Goal: Information Seeking & Learning: Learn about a topic

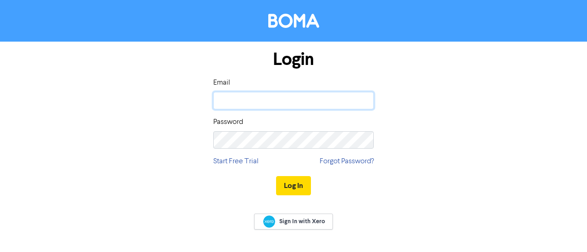
type input "[PERSON_NAME][EMAIL_ADDRESS][DOMAIN_NAME]"
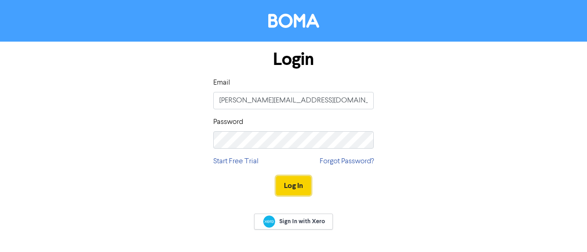
click at [295, 189] on button "Log In" at bounding box center [293, 185] width 35 height 19
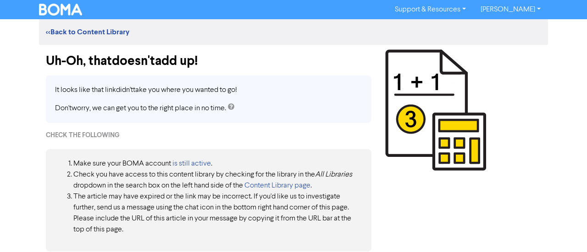
click at [61, 8] on img at bounding box center [60, 10] width 43 height 12
